Goal: Book appointment/travel/reservation

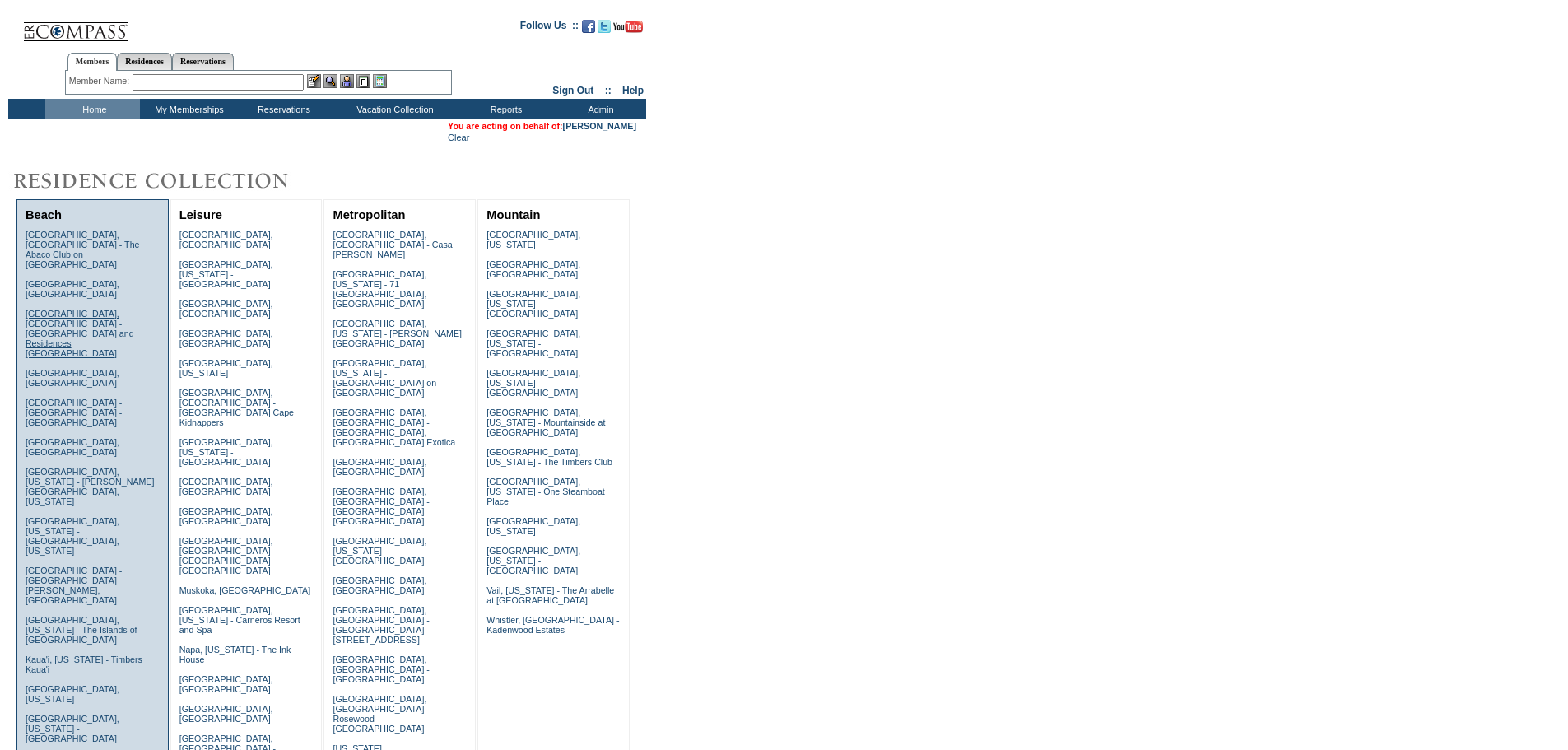
click at [63, 308] on link "[GEOGRAPHIC_DATA], [GEOGRAPHIC_DATA] - [GEOGRAPHIC_DATA] and Residences [GEOGRA…" at bounding box center [80, 333] width 109 height 49
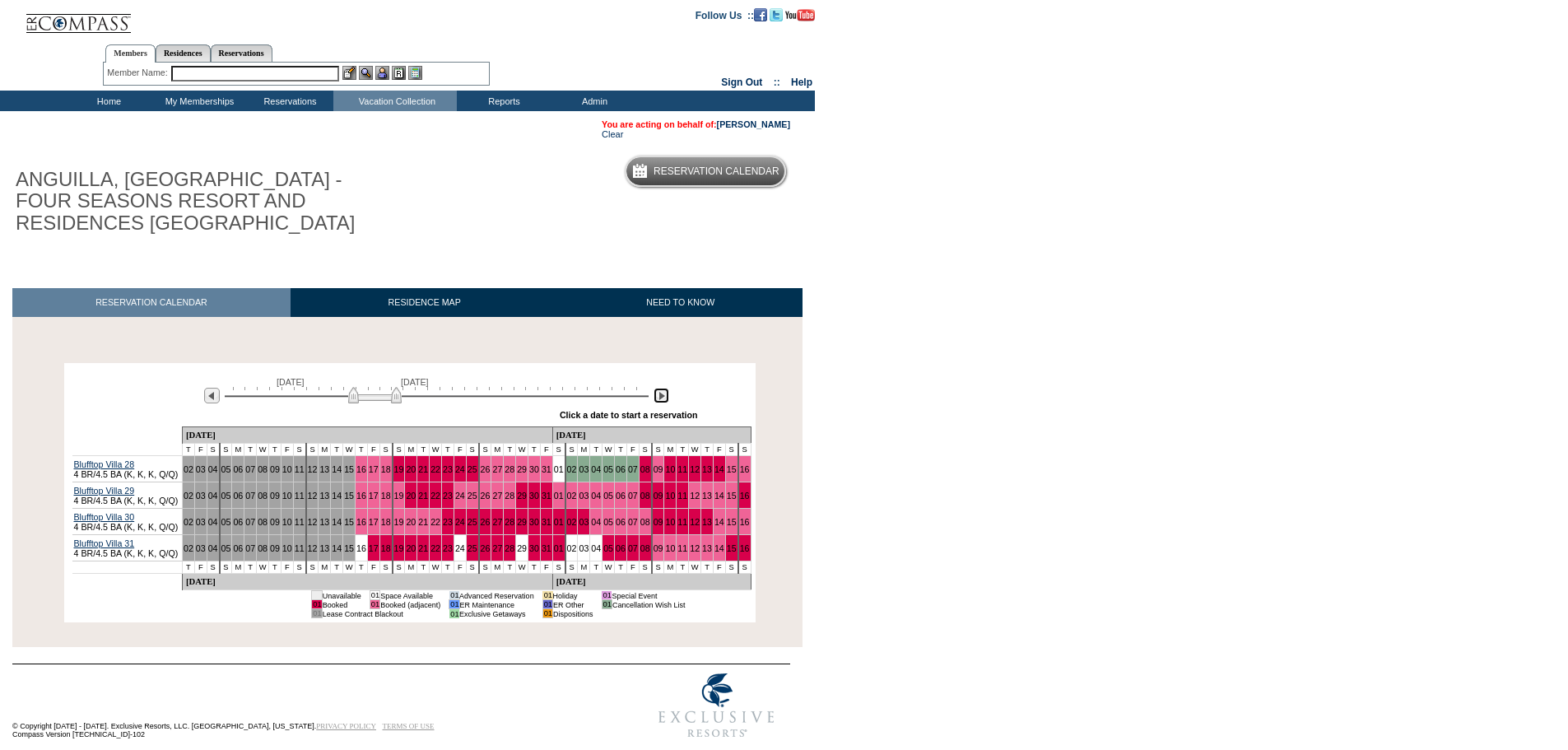
click at [662, 399] on img at bounding box center [661, 395] width 15 height 15
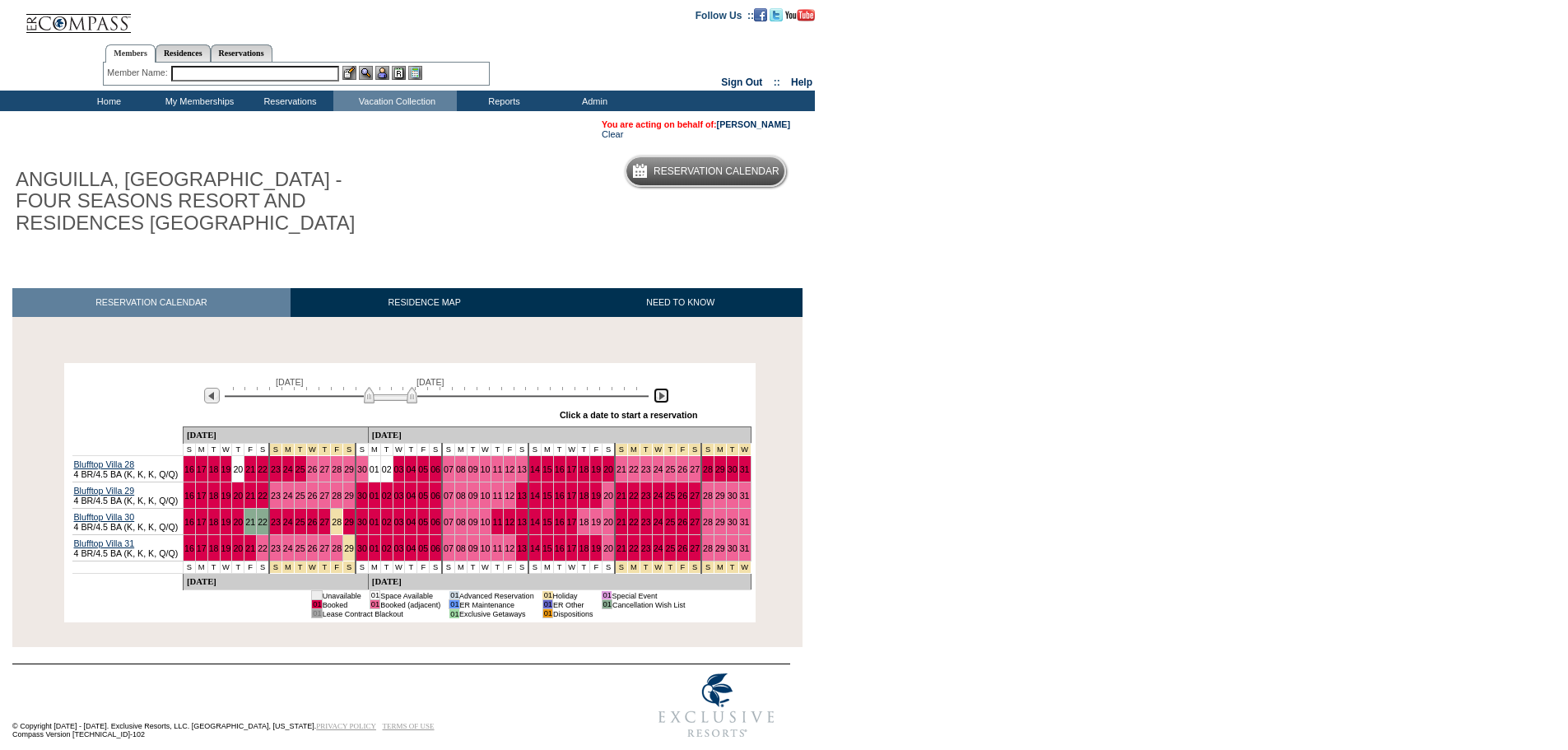
click at [662, 399] on img at bounding box center [661, 395] width 15 height 15
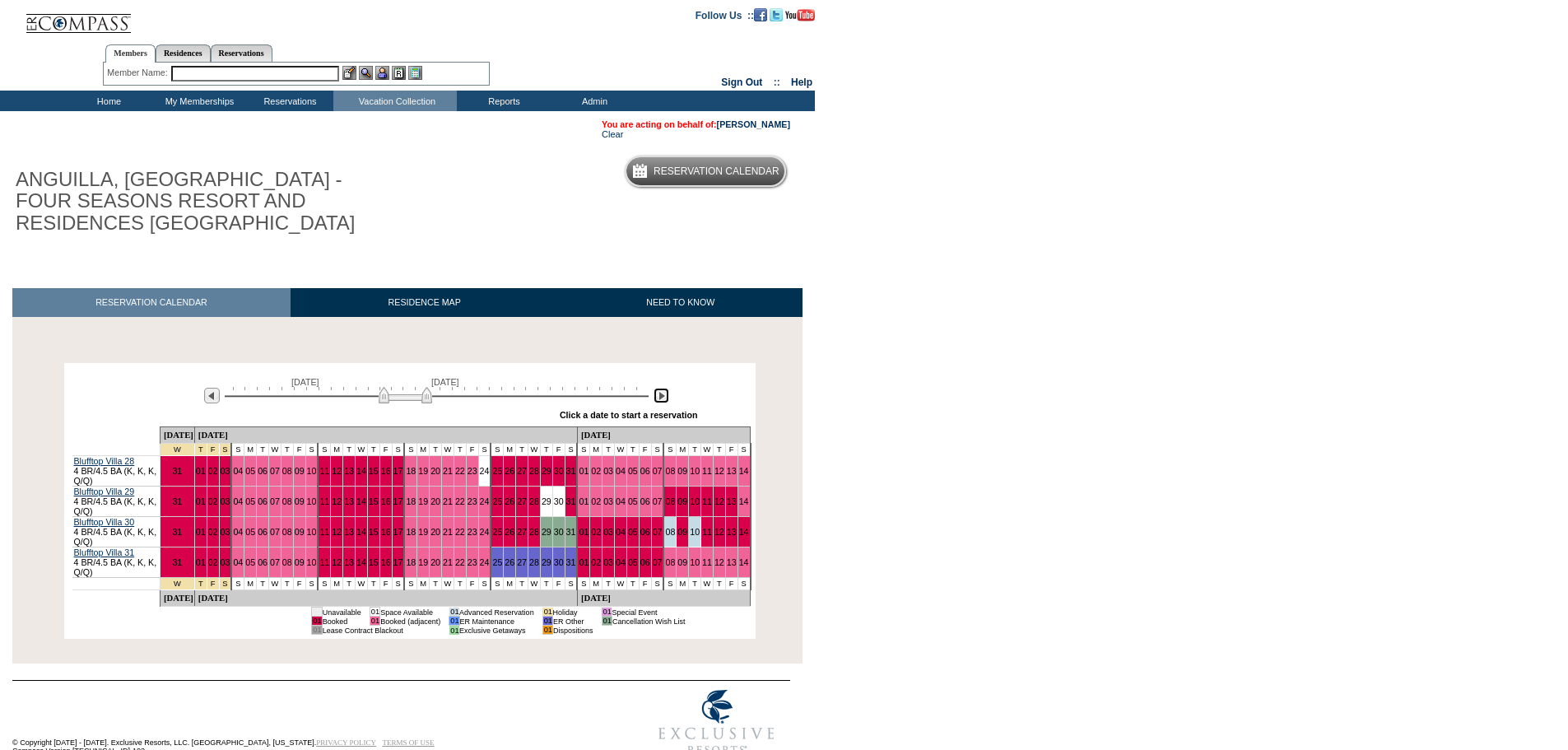
click at [662, 399] on img at bounding box center [661, 395] width 15 height 15
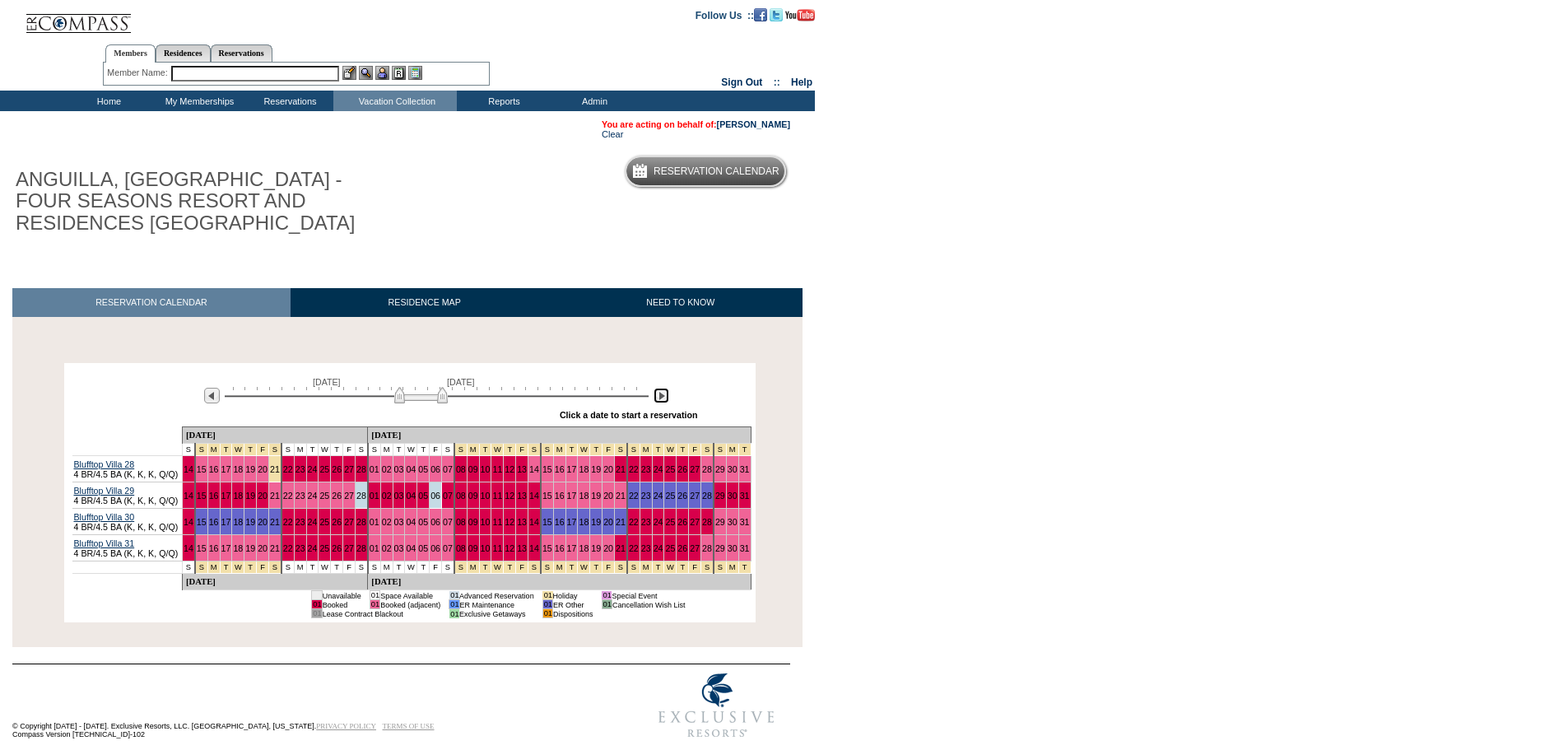
click at [662, 399] on img at bounding box center [661, 395] width 15 height 15
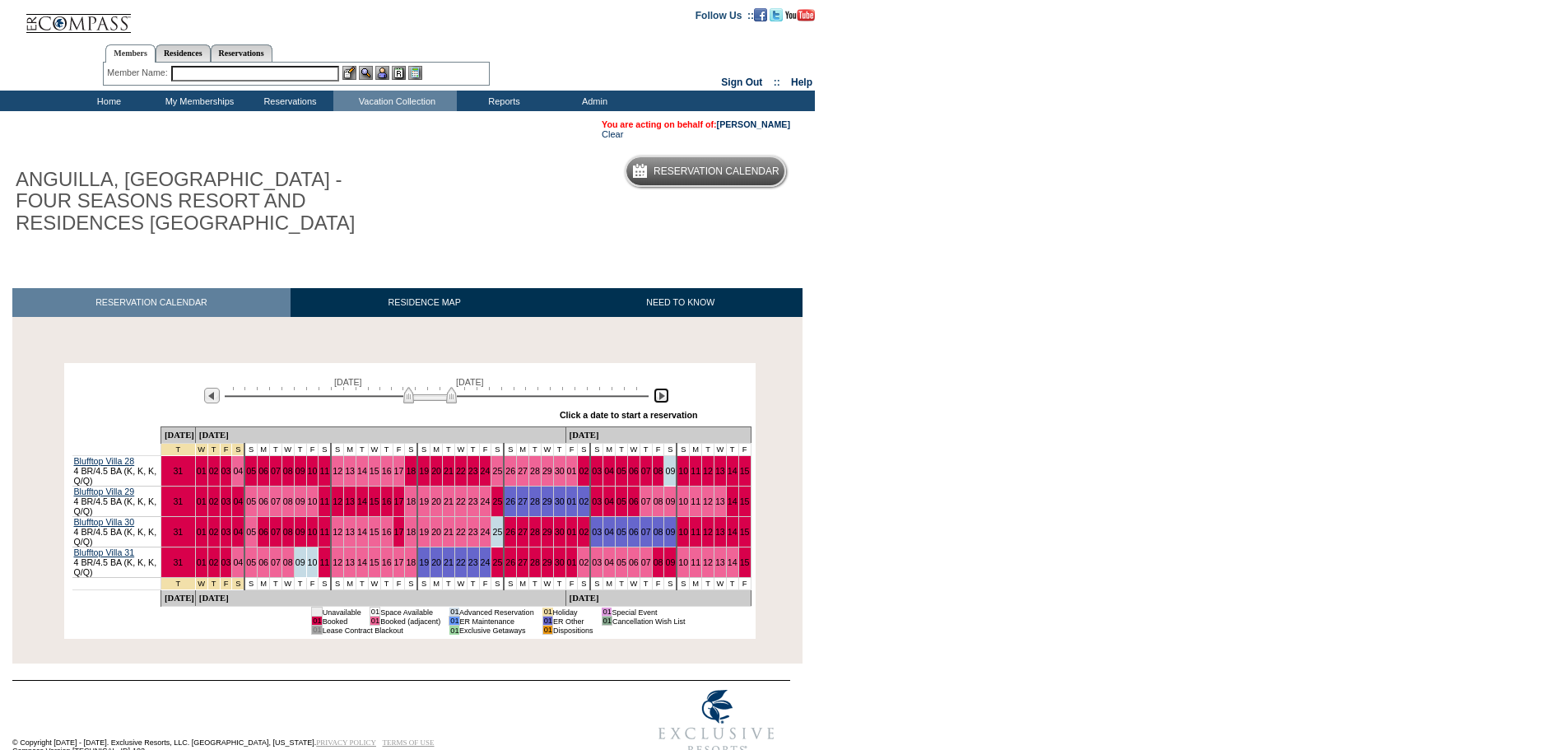
click at [407, 402] on img at bounding box center [430, 395] width 54 height 16
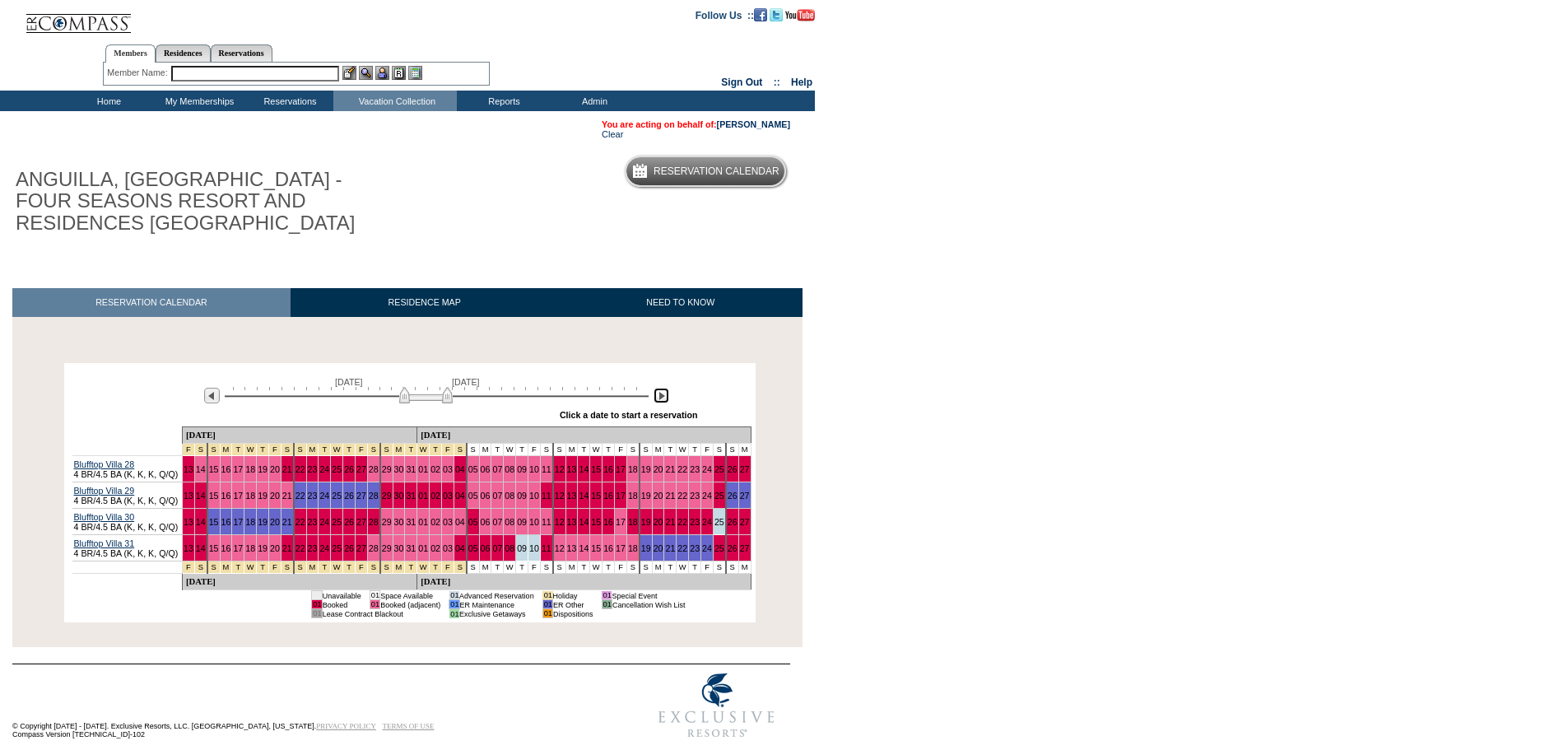
click at [401, 402] on img at bounding box center [426, 395] width 54 height 16
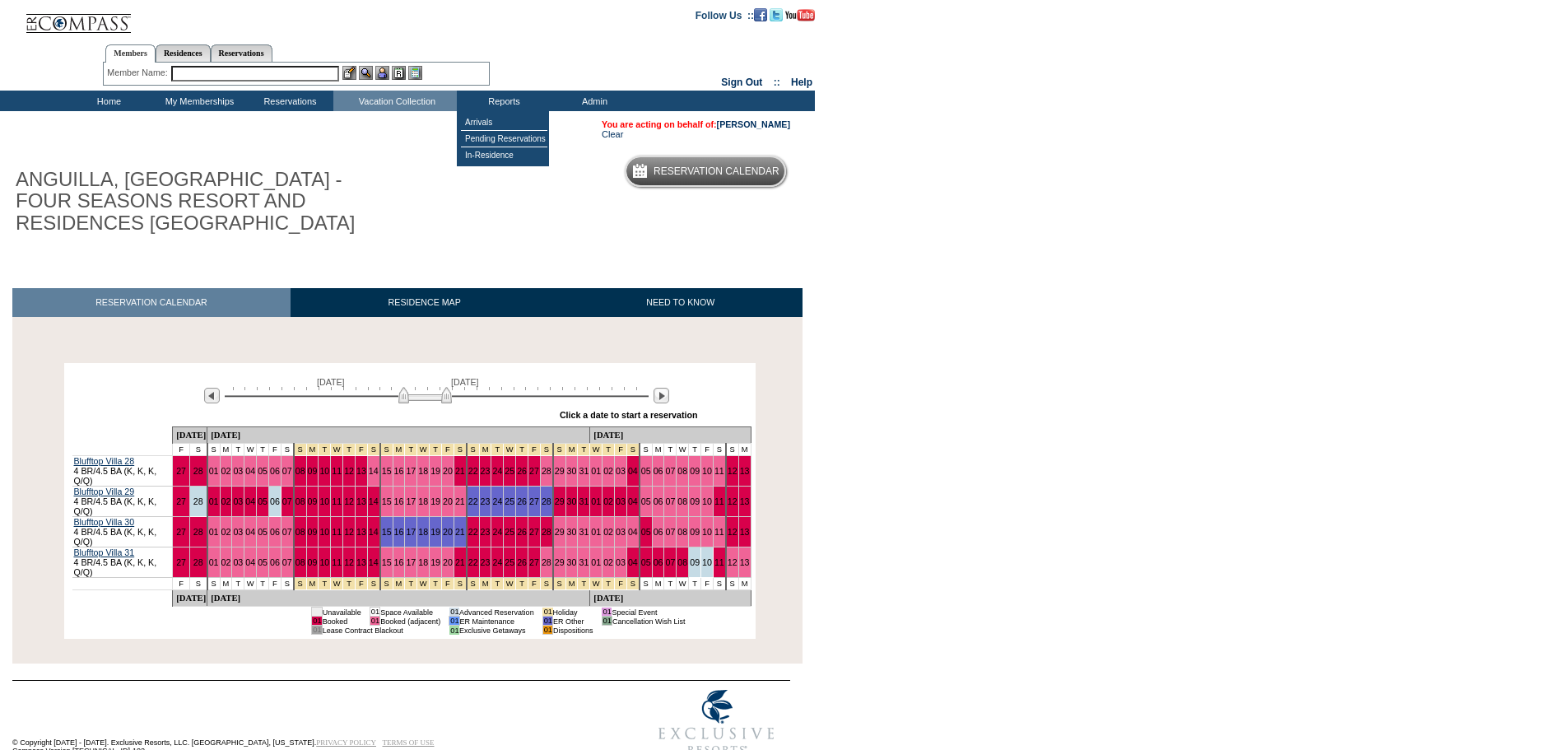
click at [302, 70] on input "text" at bounding box center [256, 73] width 168 height 15
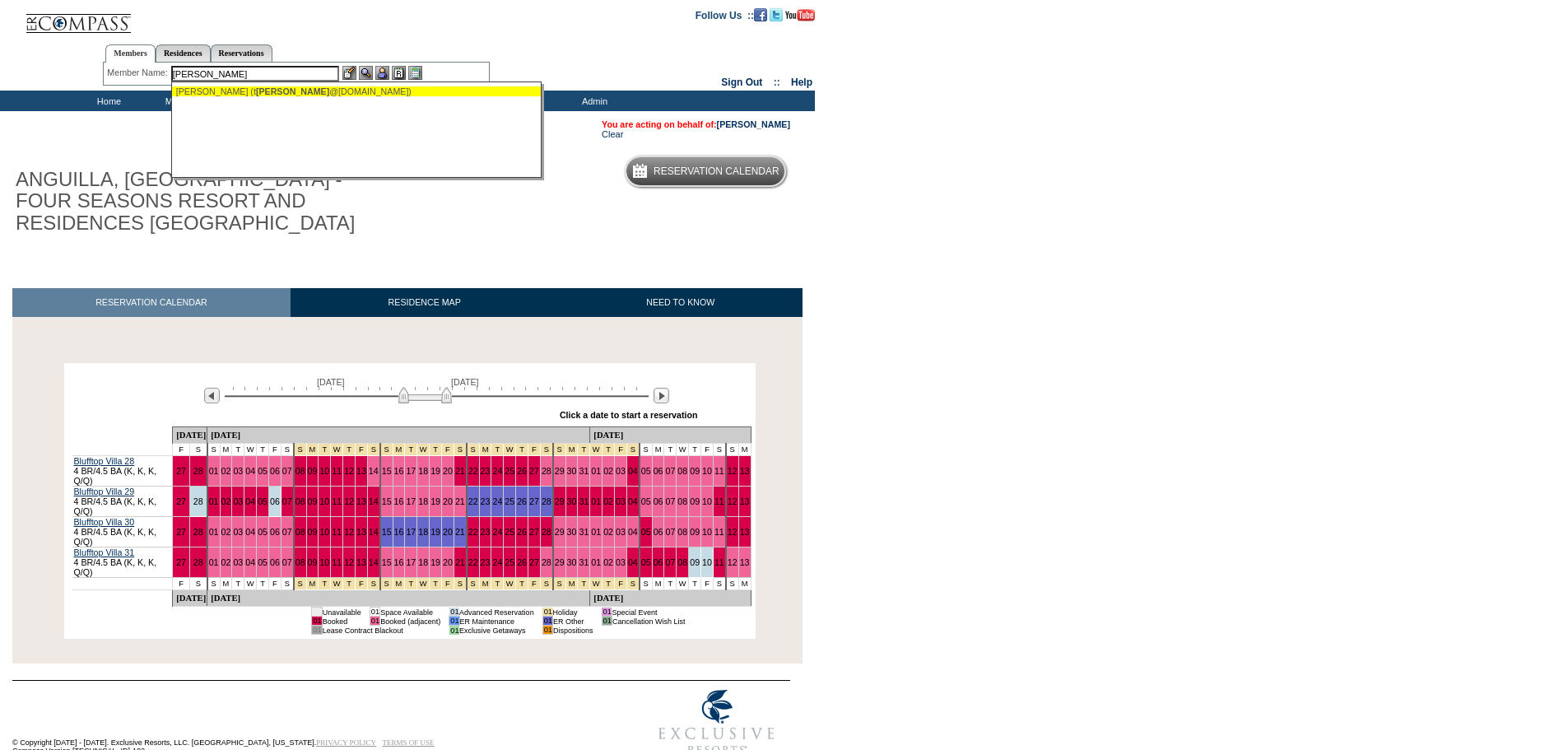
click at [274, 94] on span "[PERSON_NAME]" at bounding box center [292, 91] width 73 height 10
type input "[PERSON_NAME] ([EMAIL_ADDRESS][DOMAIN_NAME])"
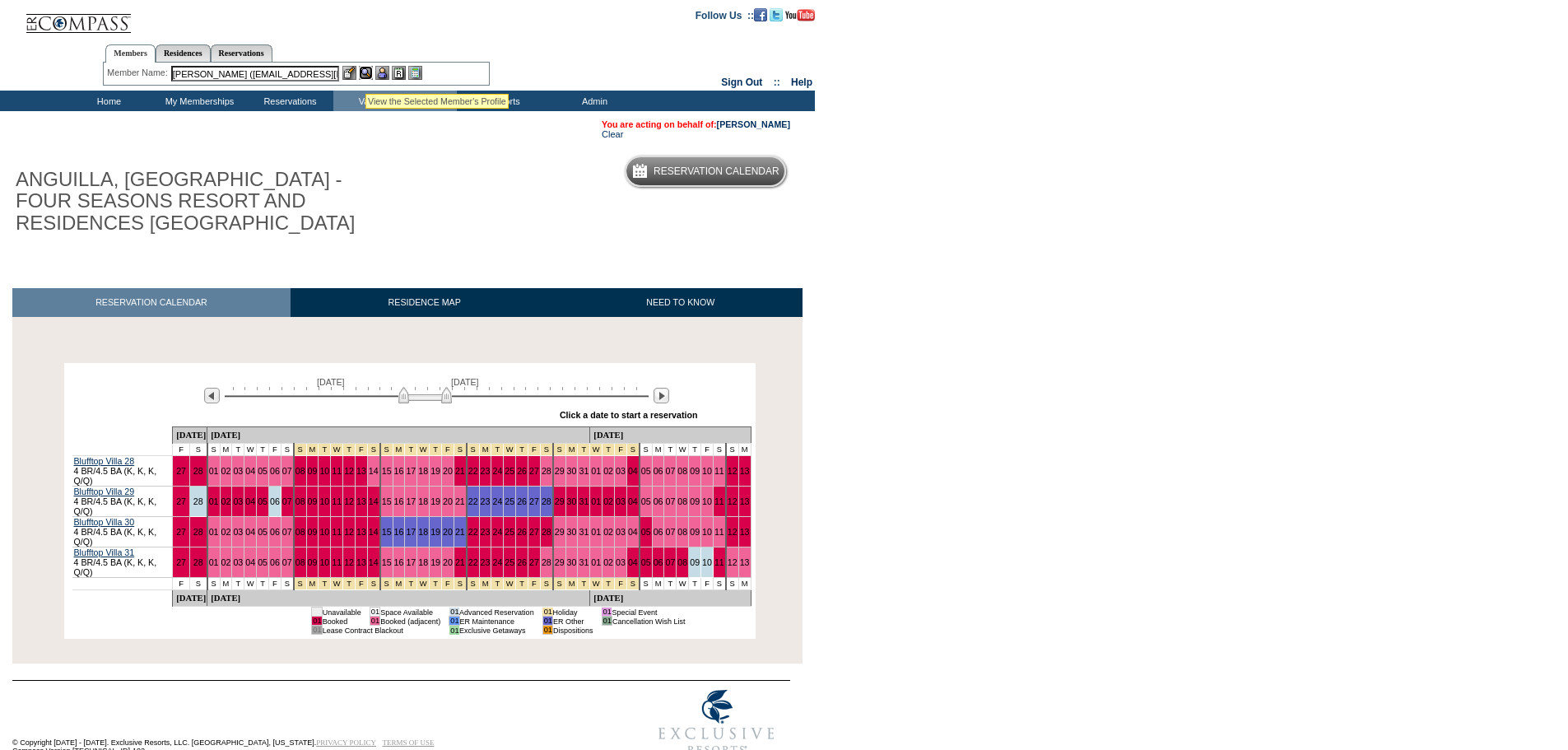
click at [364, 72] on img at bounding box center [367, 73] width 14 height 14
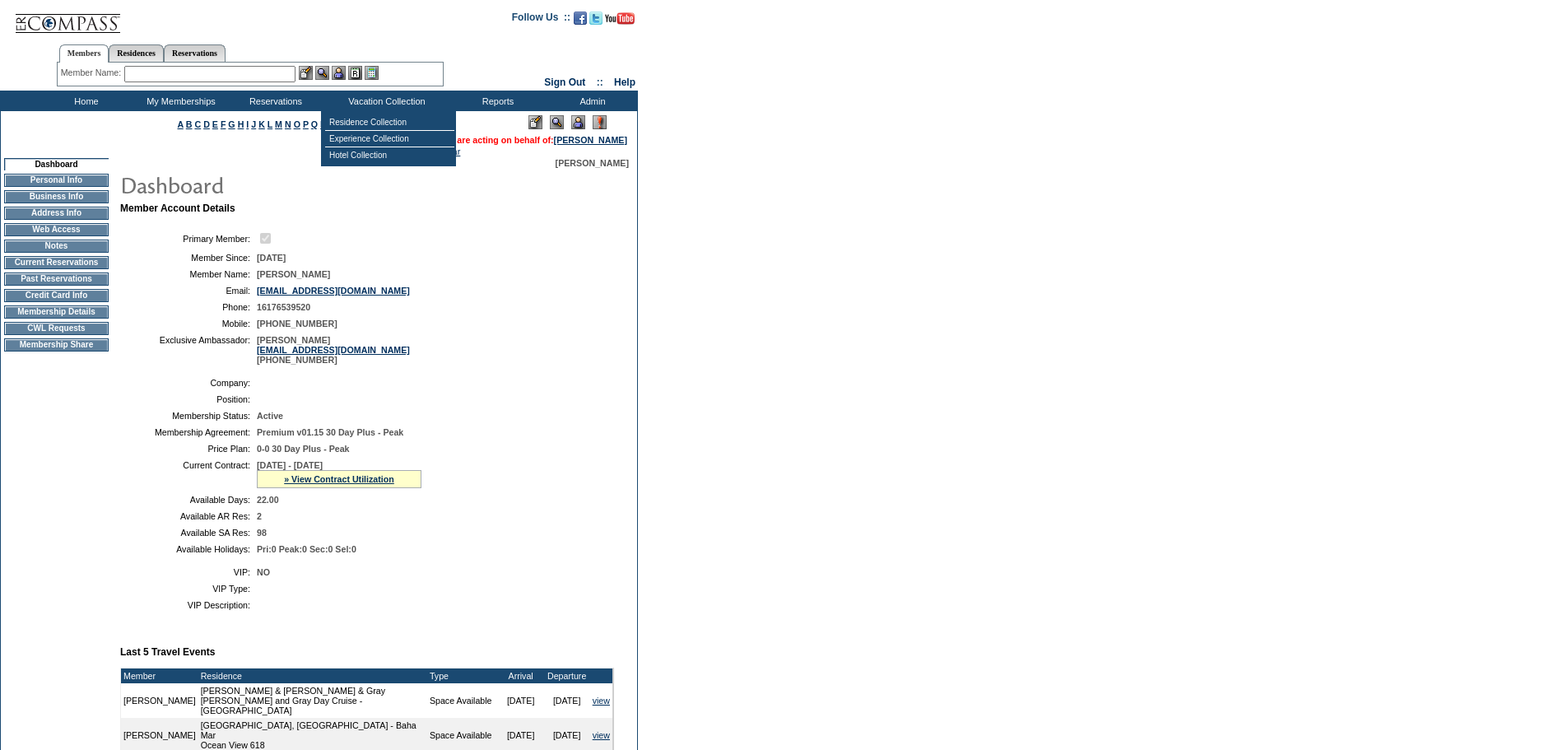
click at [571, 123] on img at bounding box center [578, 122] width 14 height 14
